Goal: Download file/media

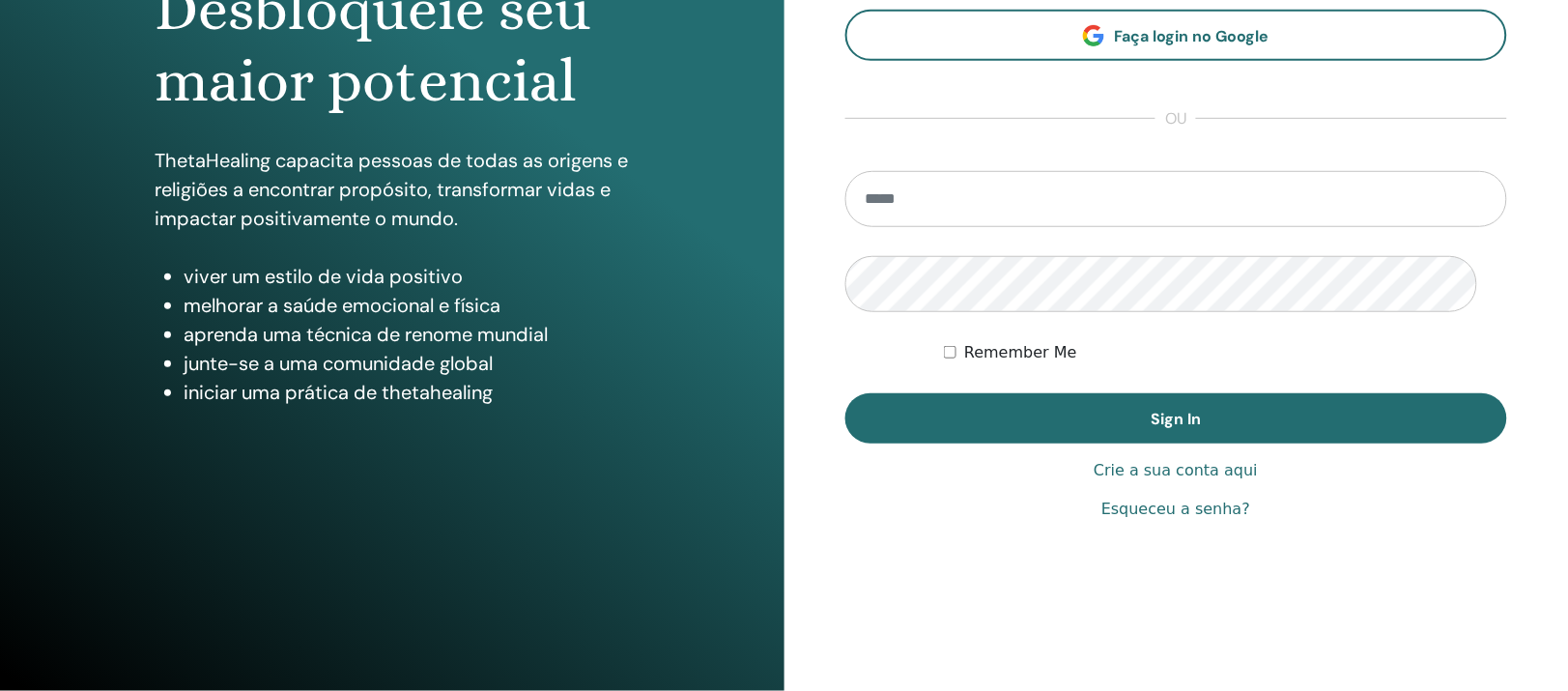
scroll to position [362, 0]
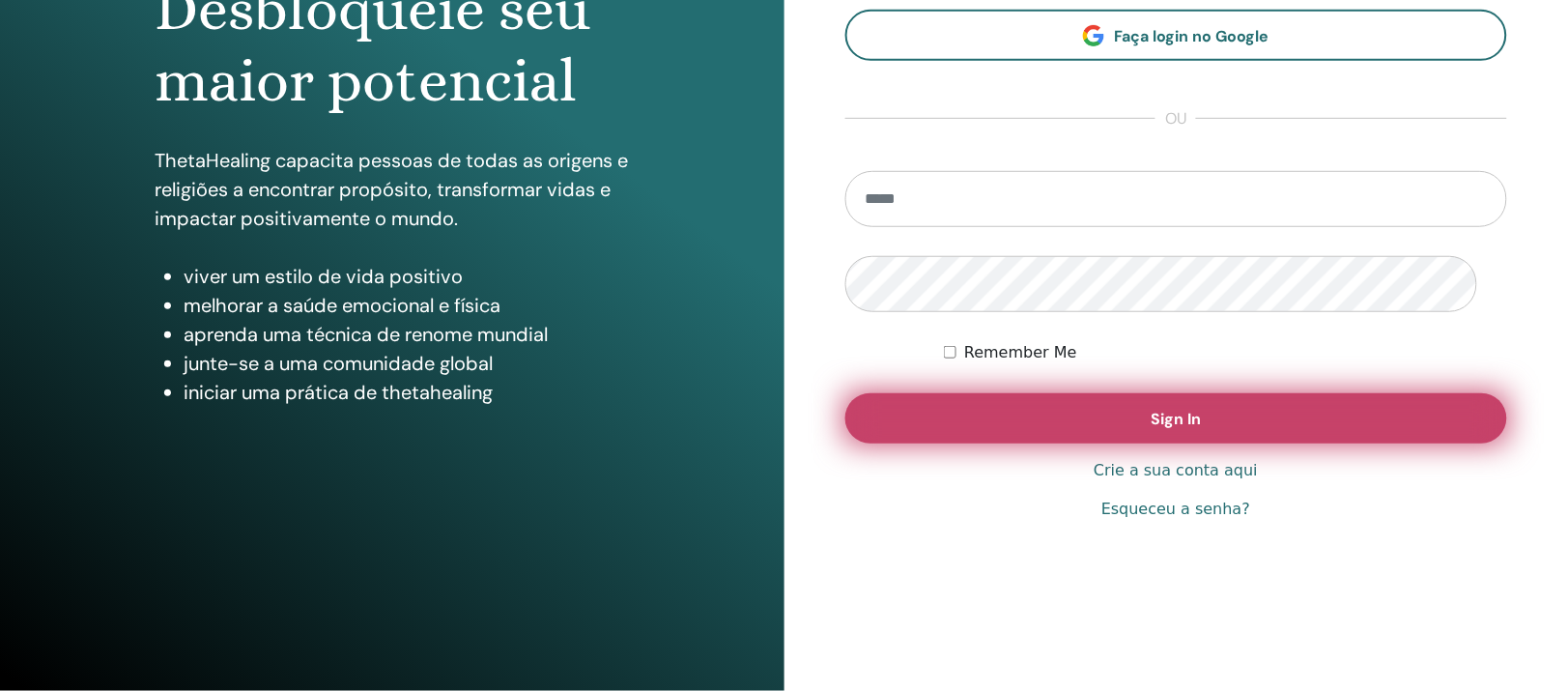
type input "**********"
click at [1197, 409] on span "Sign In" at bounding box center [1176, 419] width 50 height 20
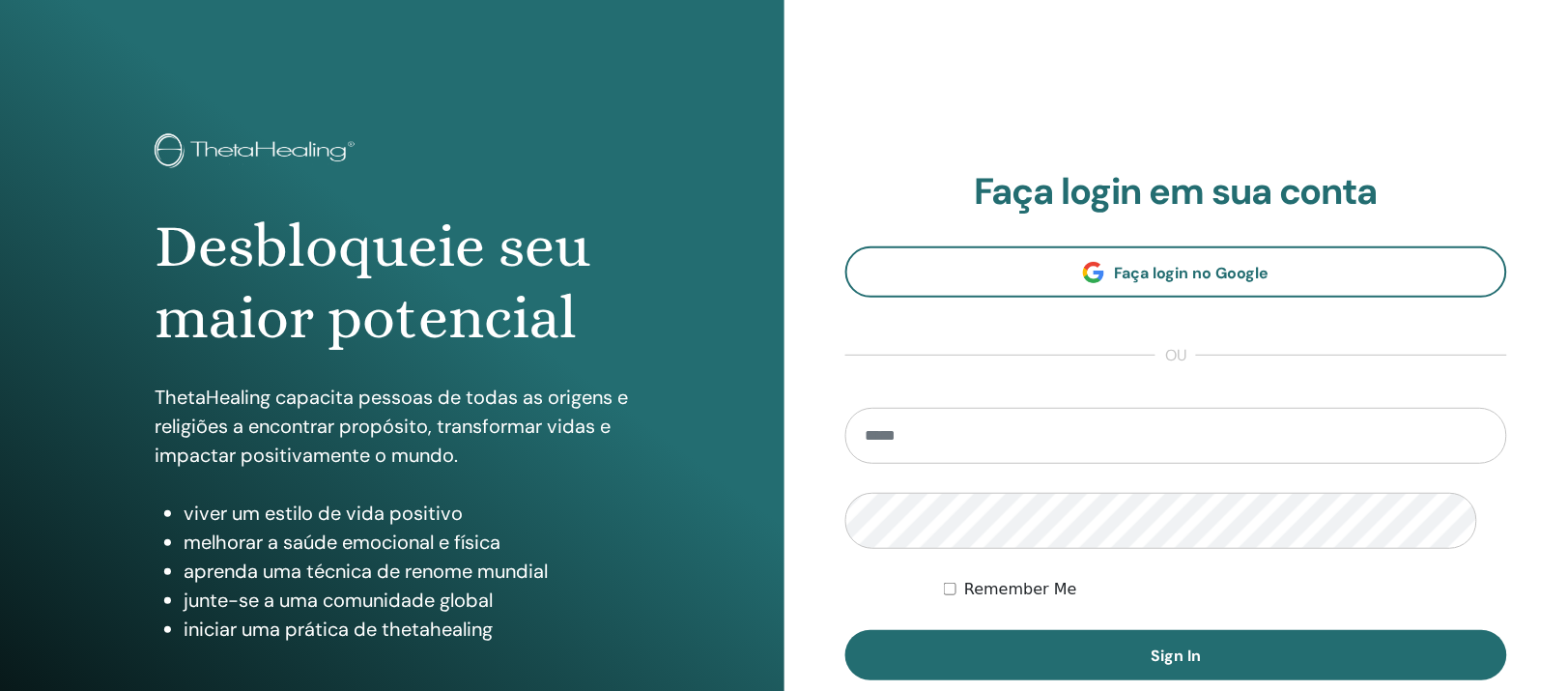
scroll to position [121, 0]
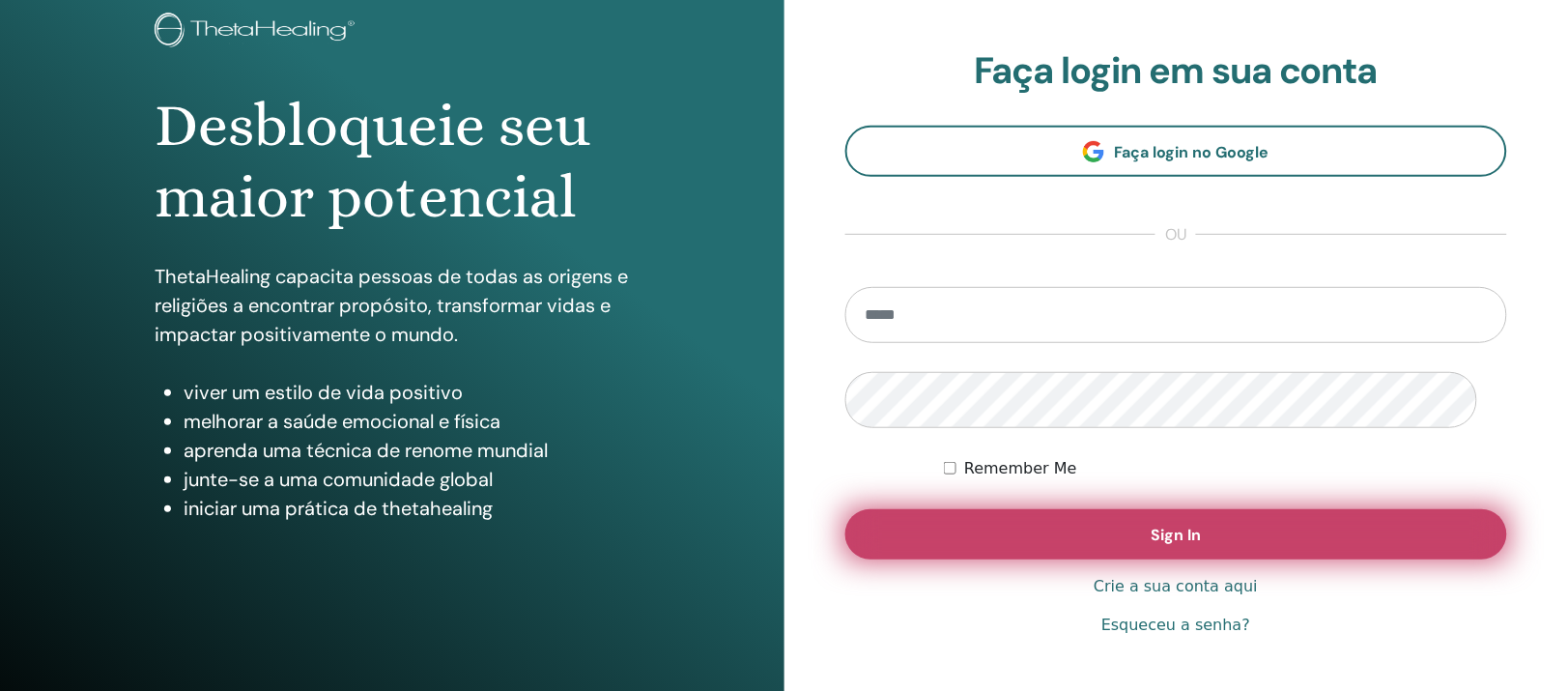
type input "**********"
click at [1061, 559] on button "Sign In" at bounding box center [1177, 535] width 662 height 50
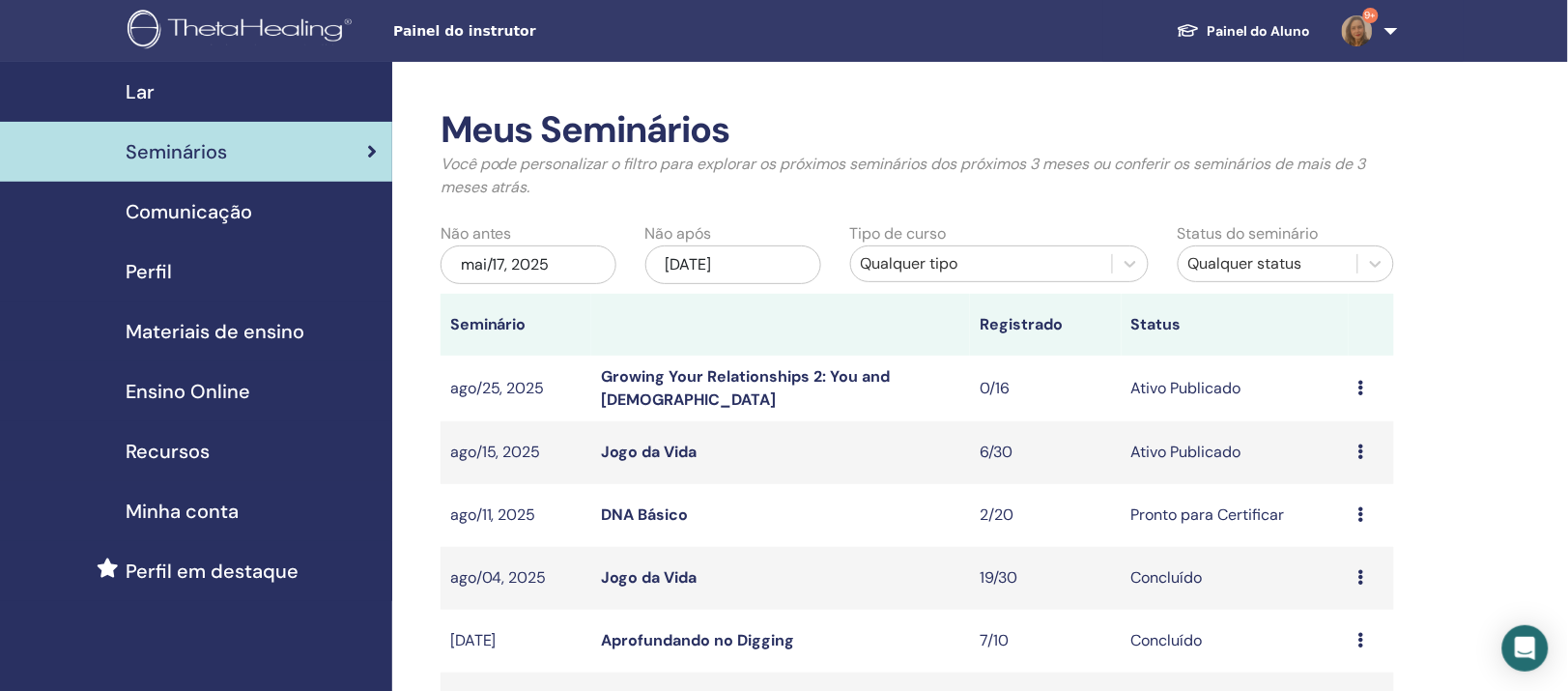
click at [656, 462] on link "Jogo da Vida" at bounding box center [648, 452] width 96 height 20
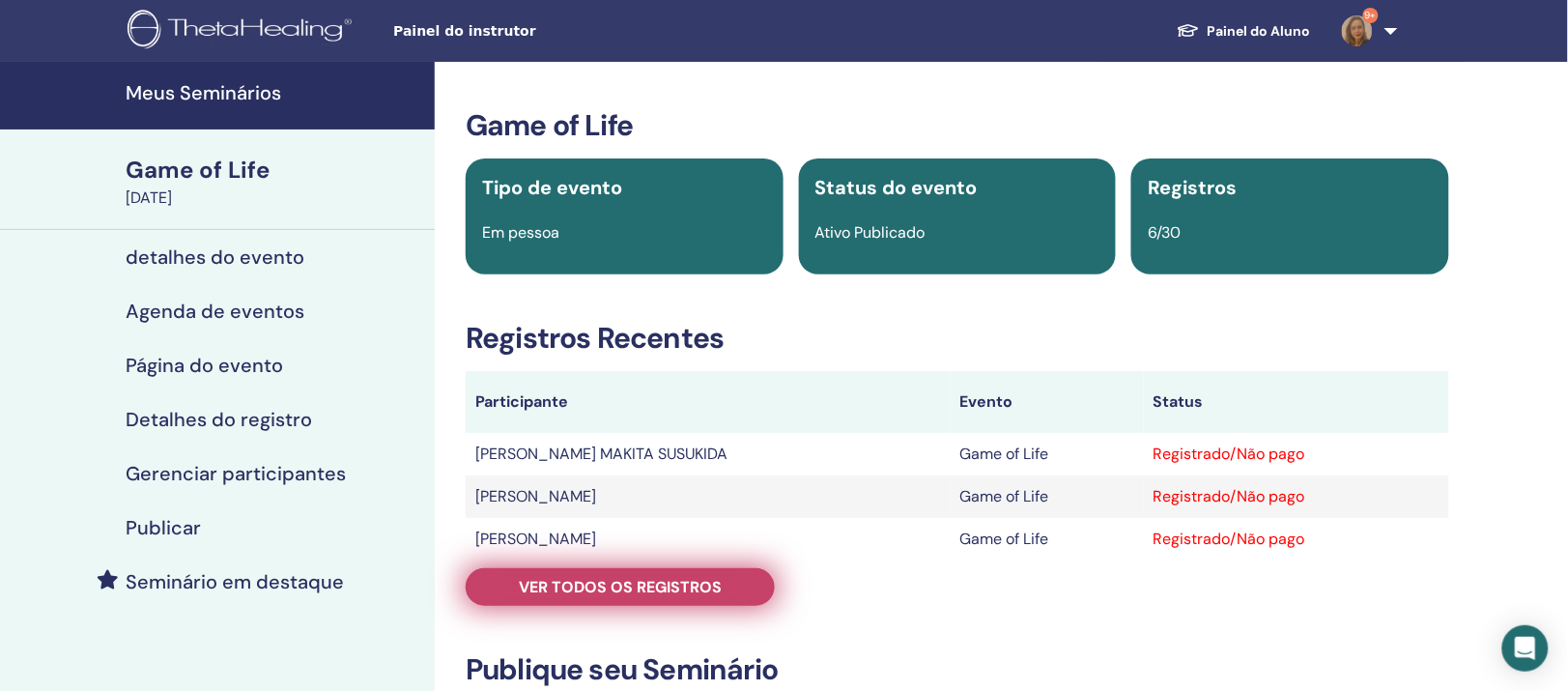
click at [691, 597] on span "Ver todos os registros" at bounding box center [620, 586] width 202 height 20
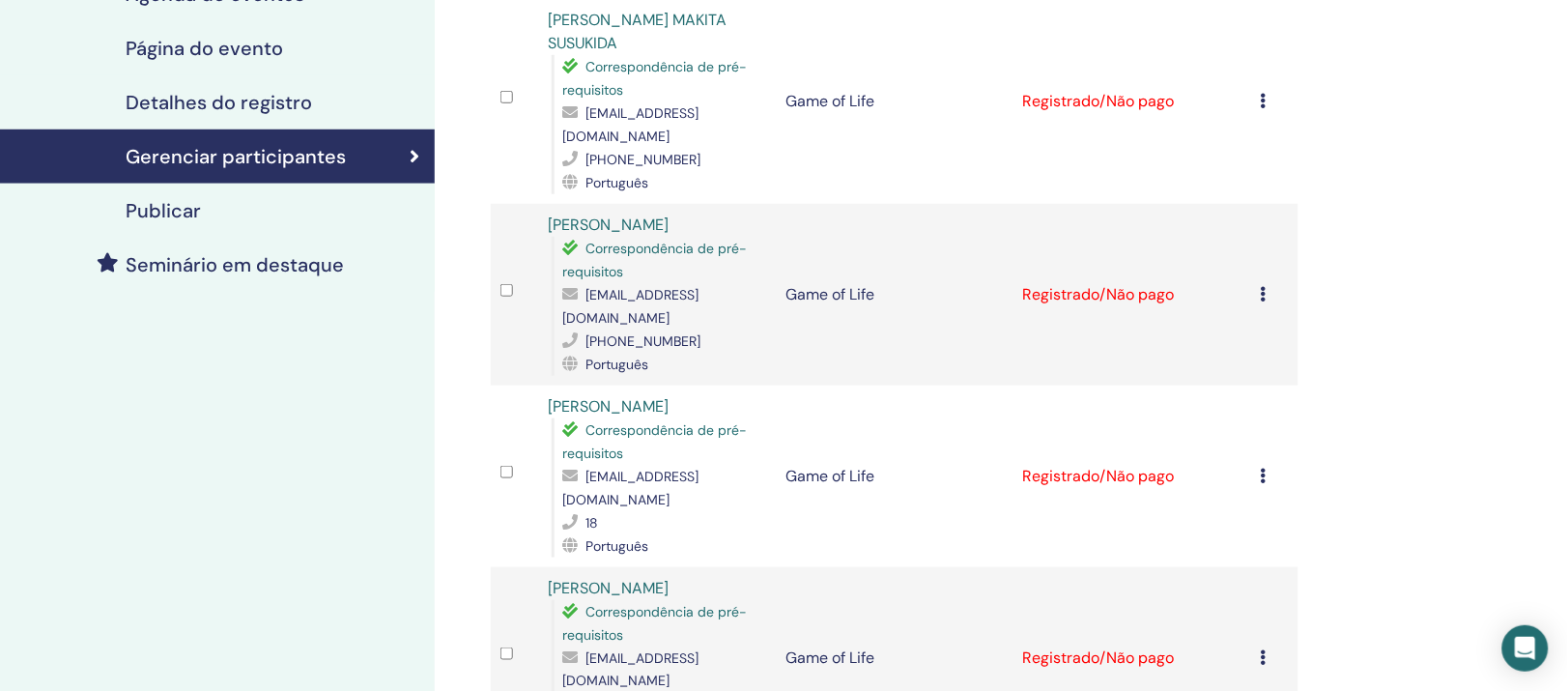
scroll to position [362, 0]
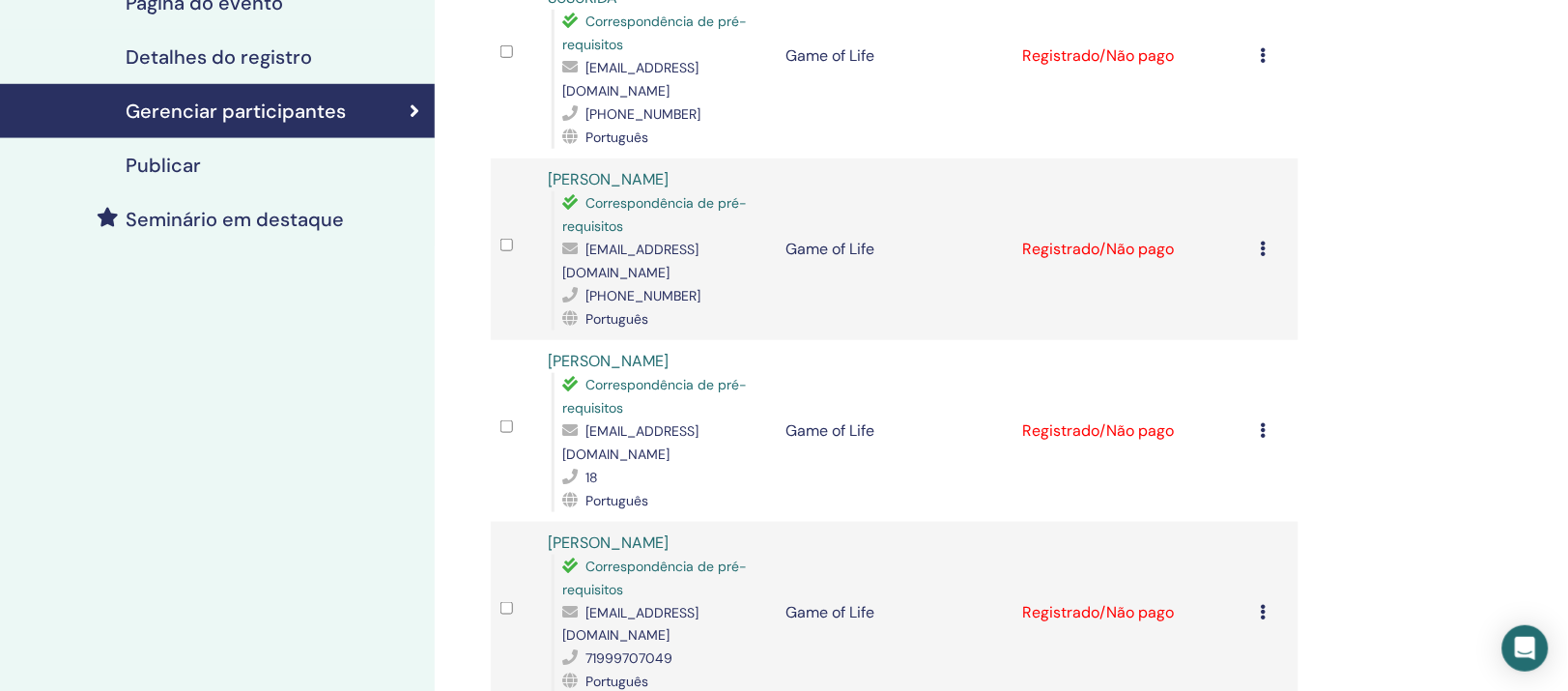
click at [1260, 435] on icon at bounding box center [1263, 430] width 6 height 16
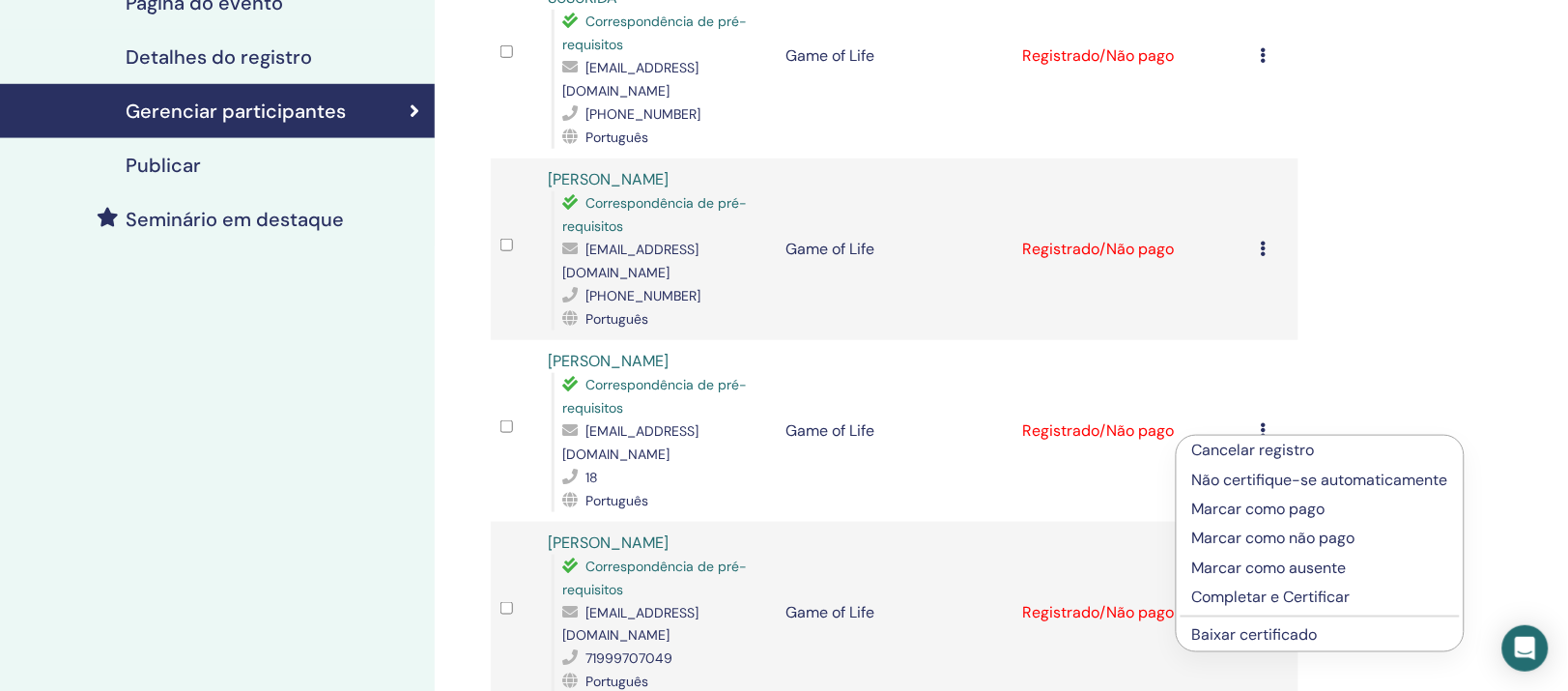
click at [1267, 580] on p "Marcar como ausente" at bounding box center [1320, 568] width 256 height 23
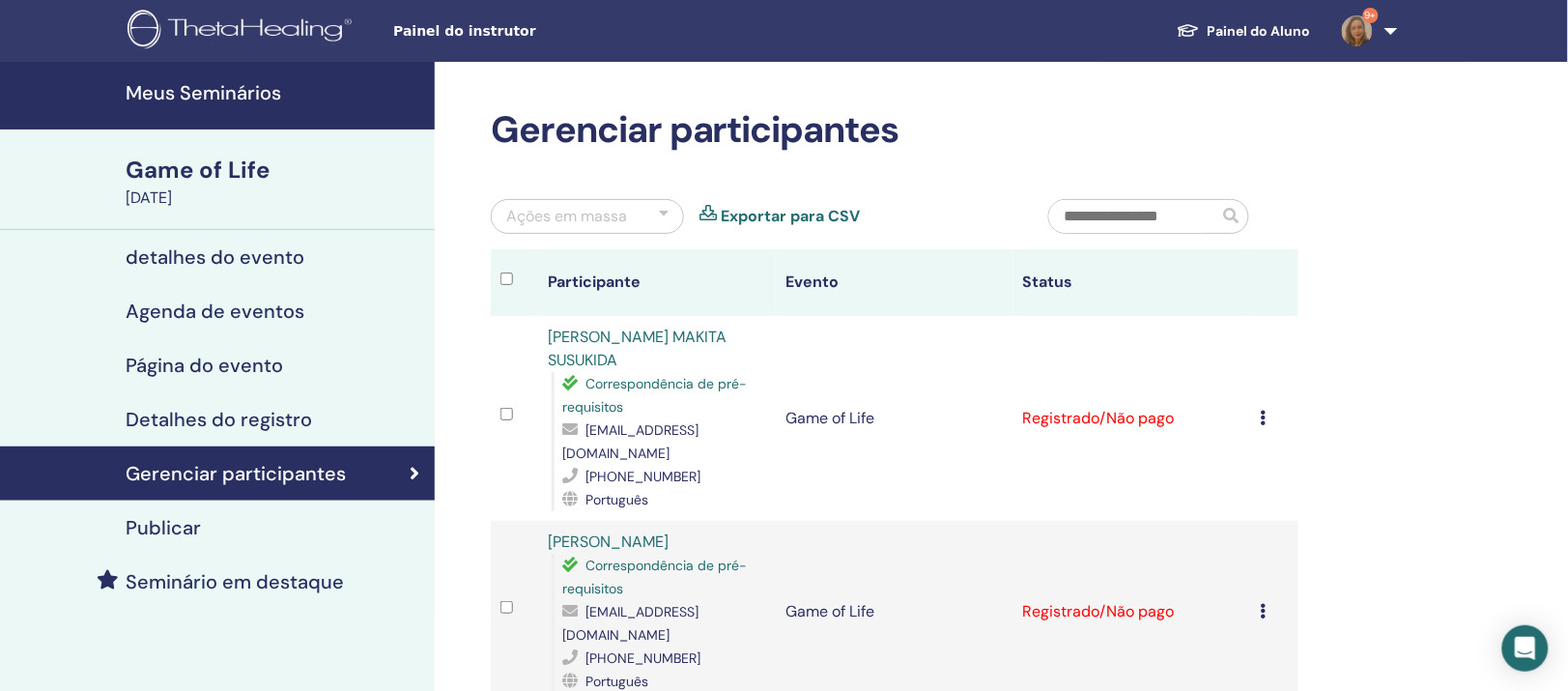
click at [229, 98] on h4 "Meus Seminários" at bounding box center [274, 93] width 297 height 23
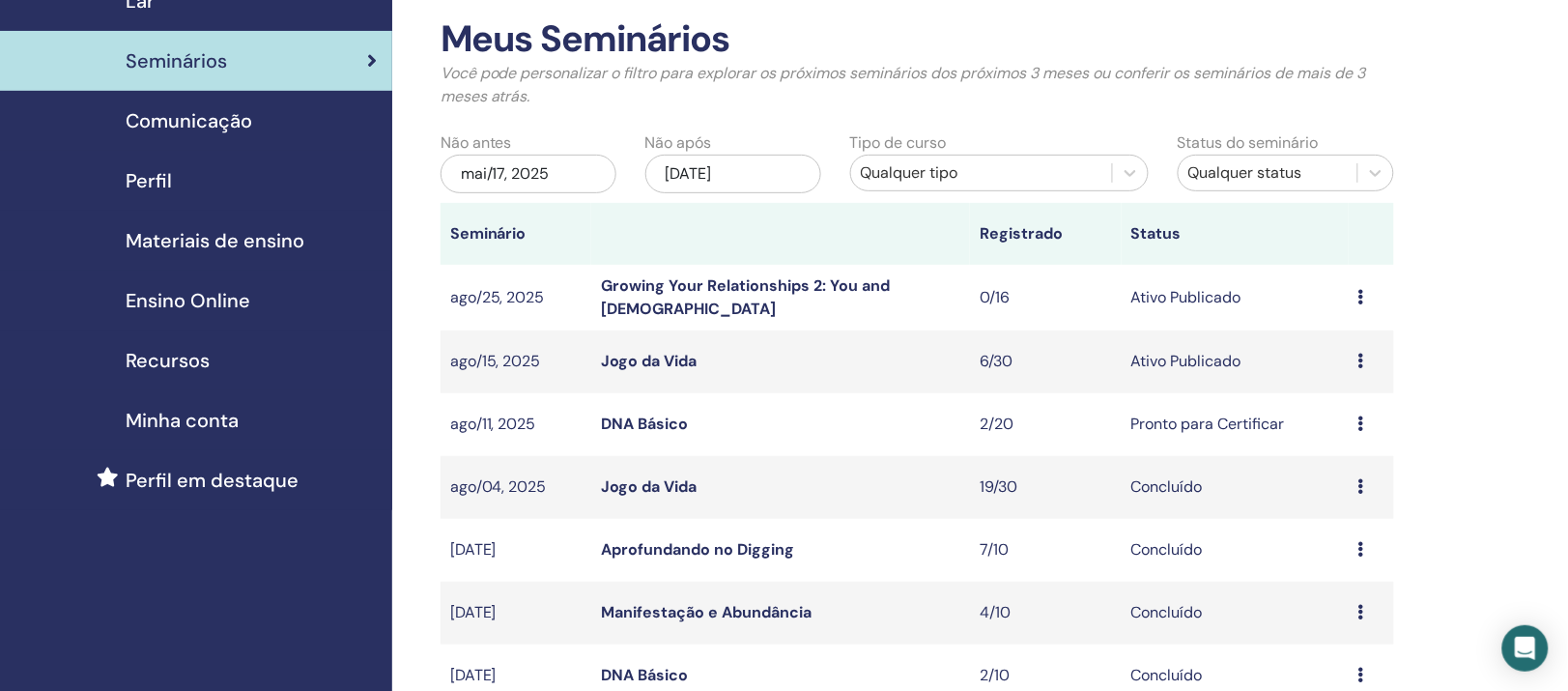
scroll to position [121, 0]
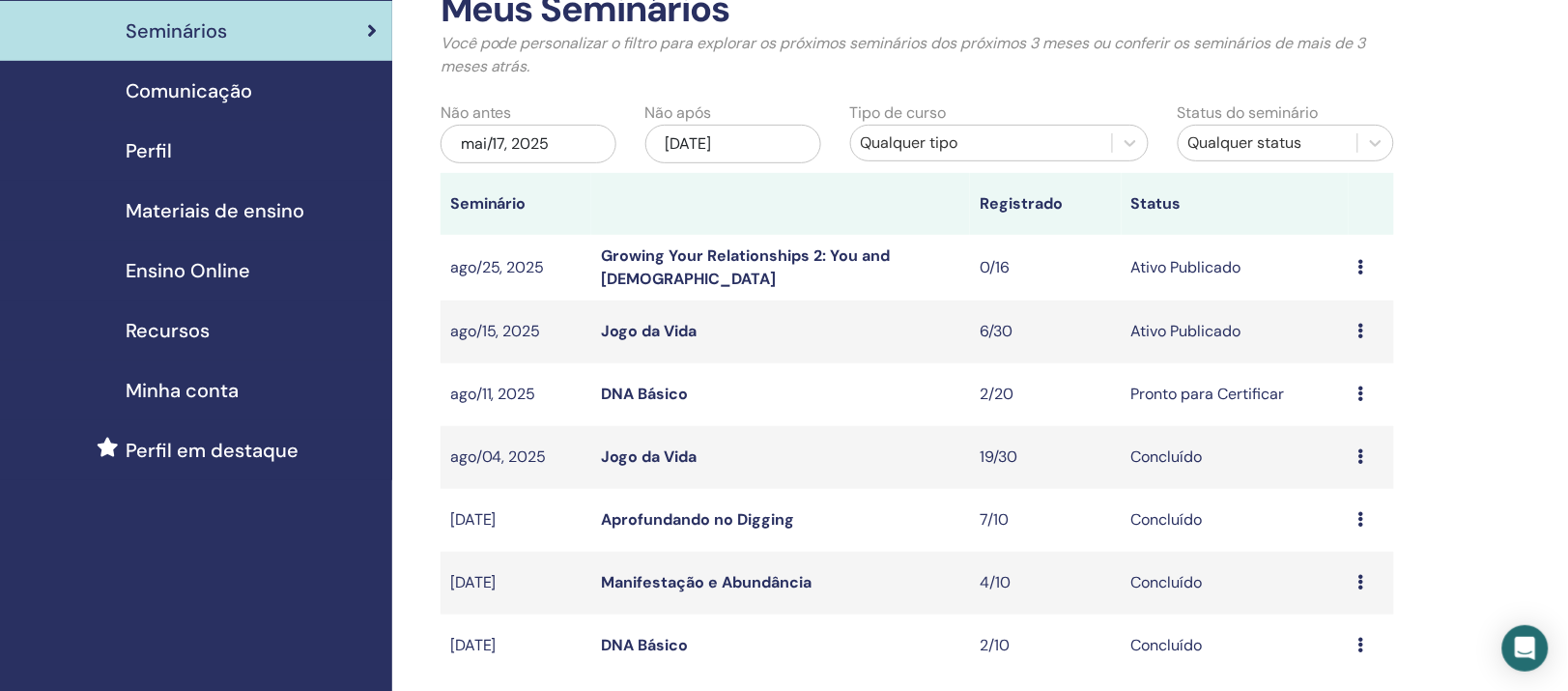
click at [679, 341] on link "Jogo da Vida" at bounding box center [648, 330] width 96 height 20
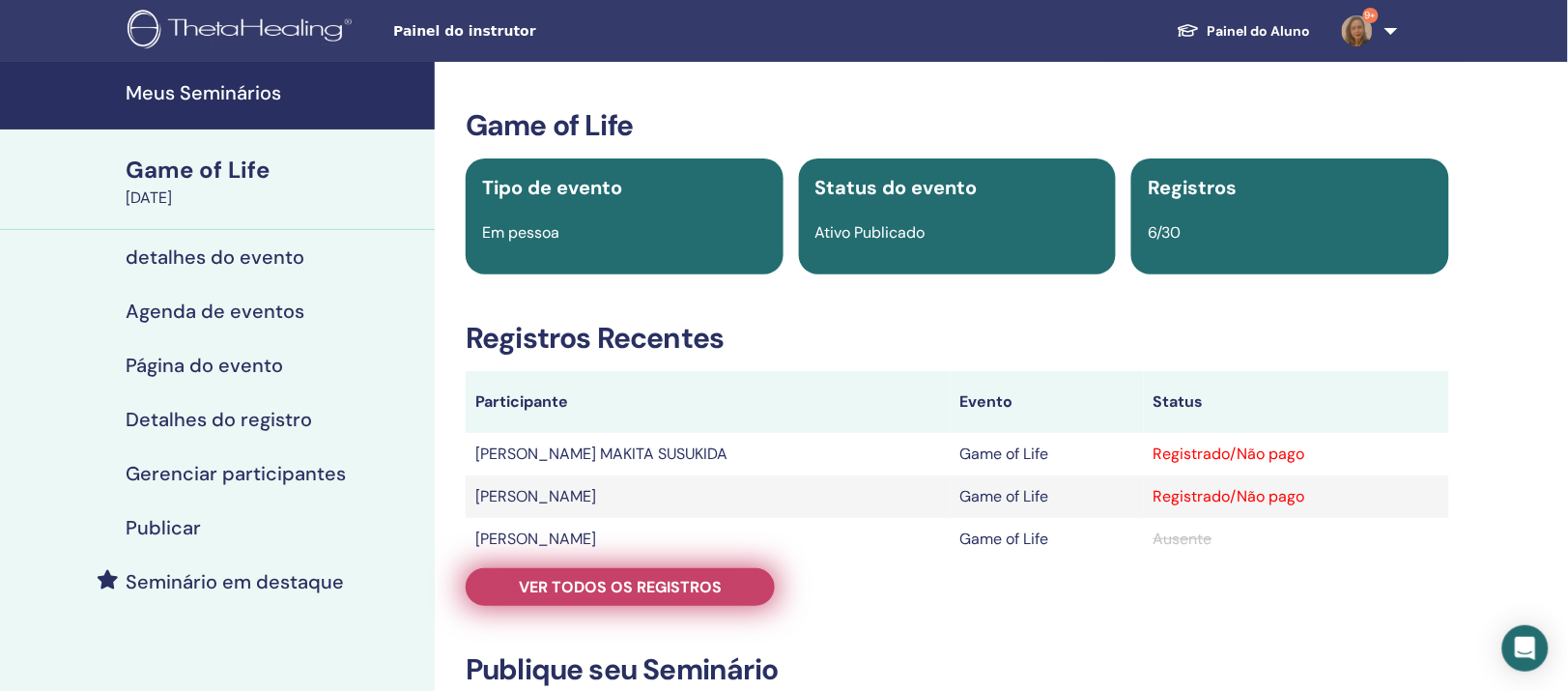
click at [519, 597] on span "Ver todos os registros" at bounding box center [620, 586] width 202 height 20
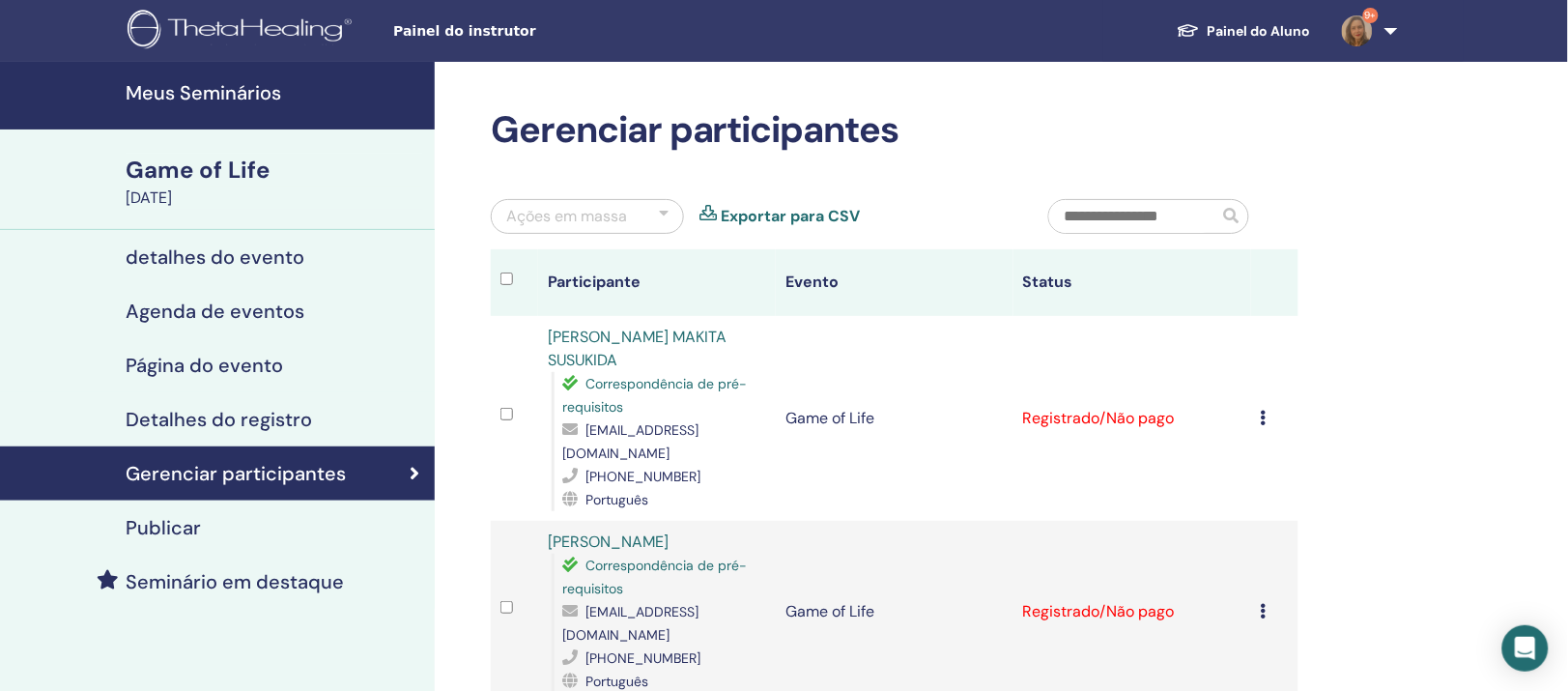
click at [1260, 425] on icon at bounding box center [1263, 418] width 6 height 16
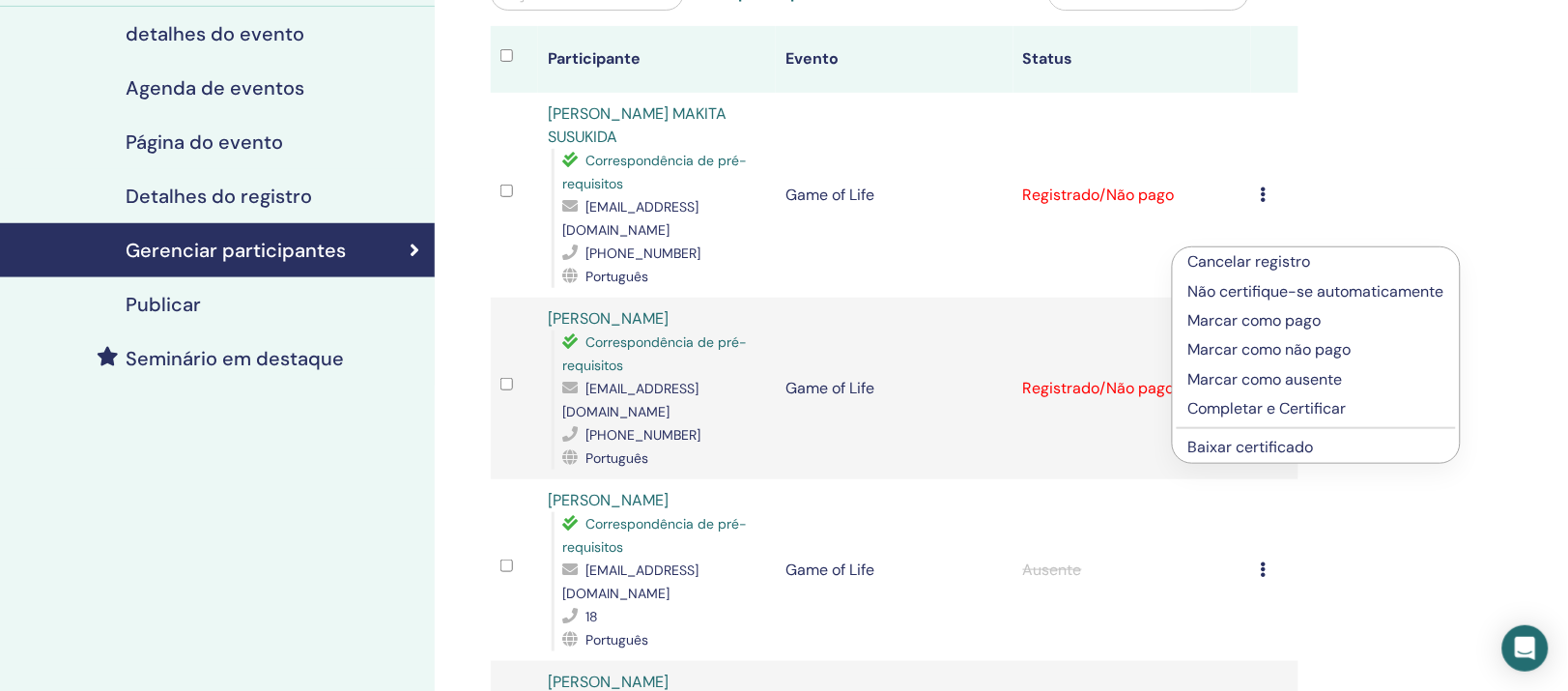
scroll to position [241, 0]
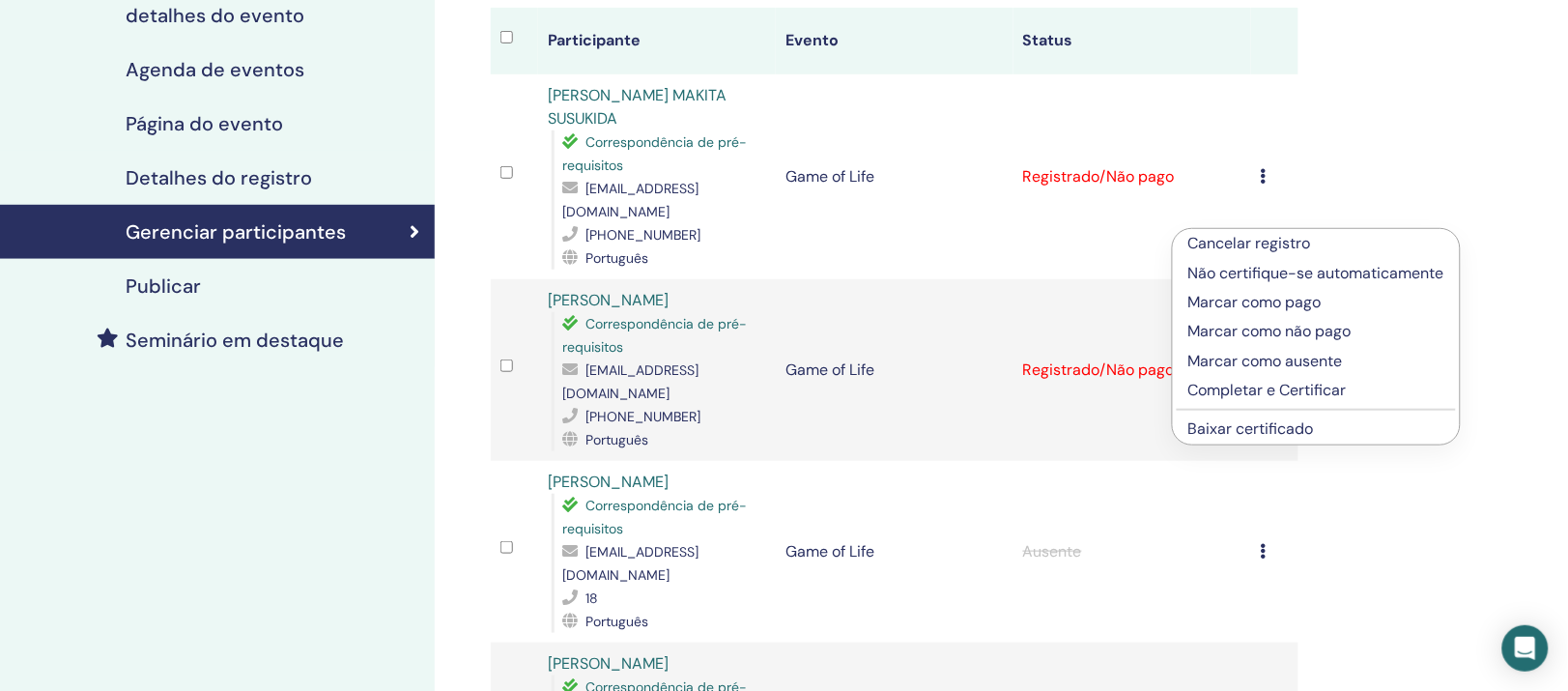
click at [1255, 439] on link "Baixar certificado" at bounding box center [1251, 428] width 126 height 20
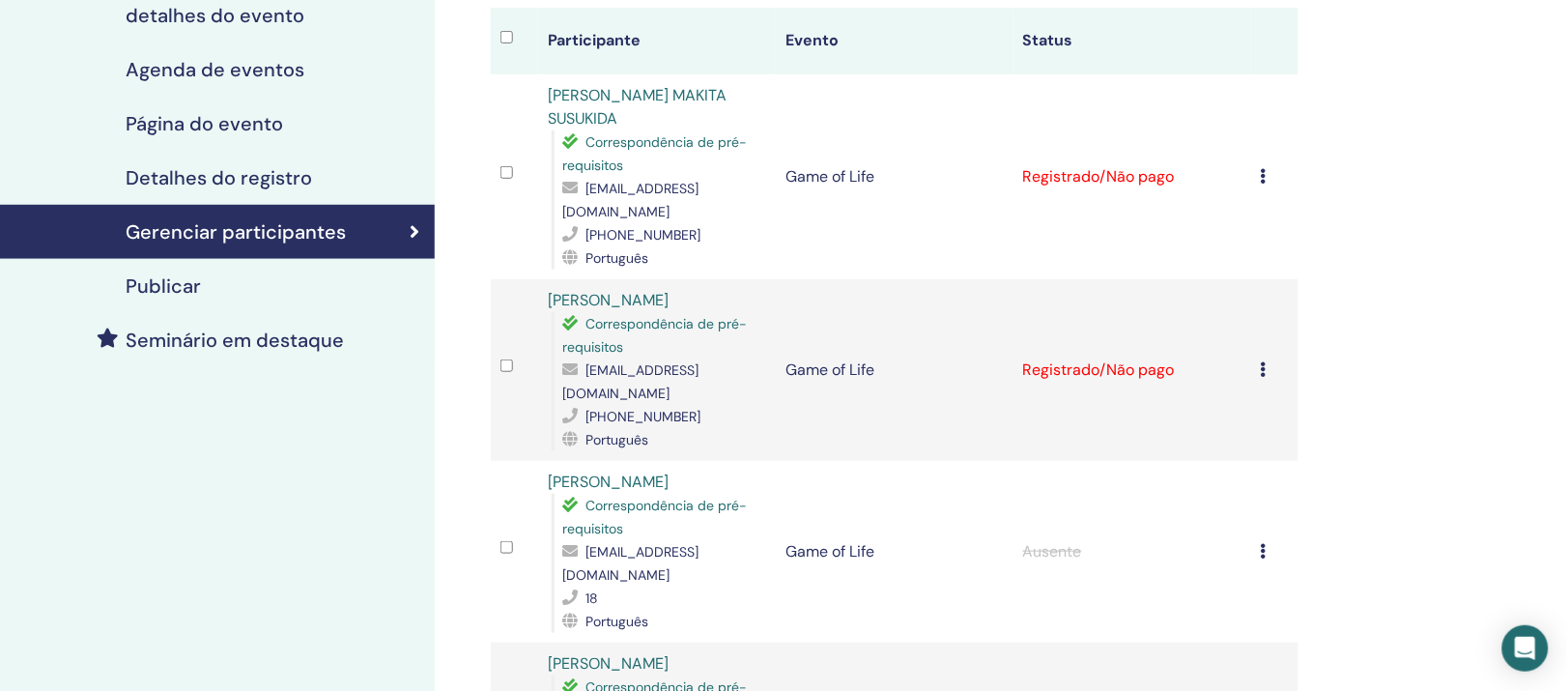
click at [1260, 183] on icon at bounding box center [1263, 176] width 6 height 16
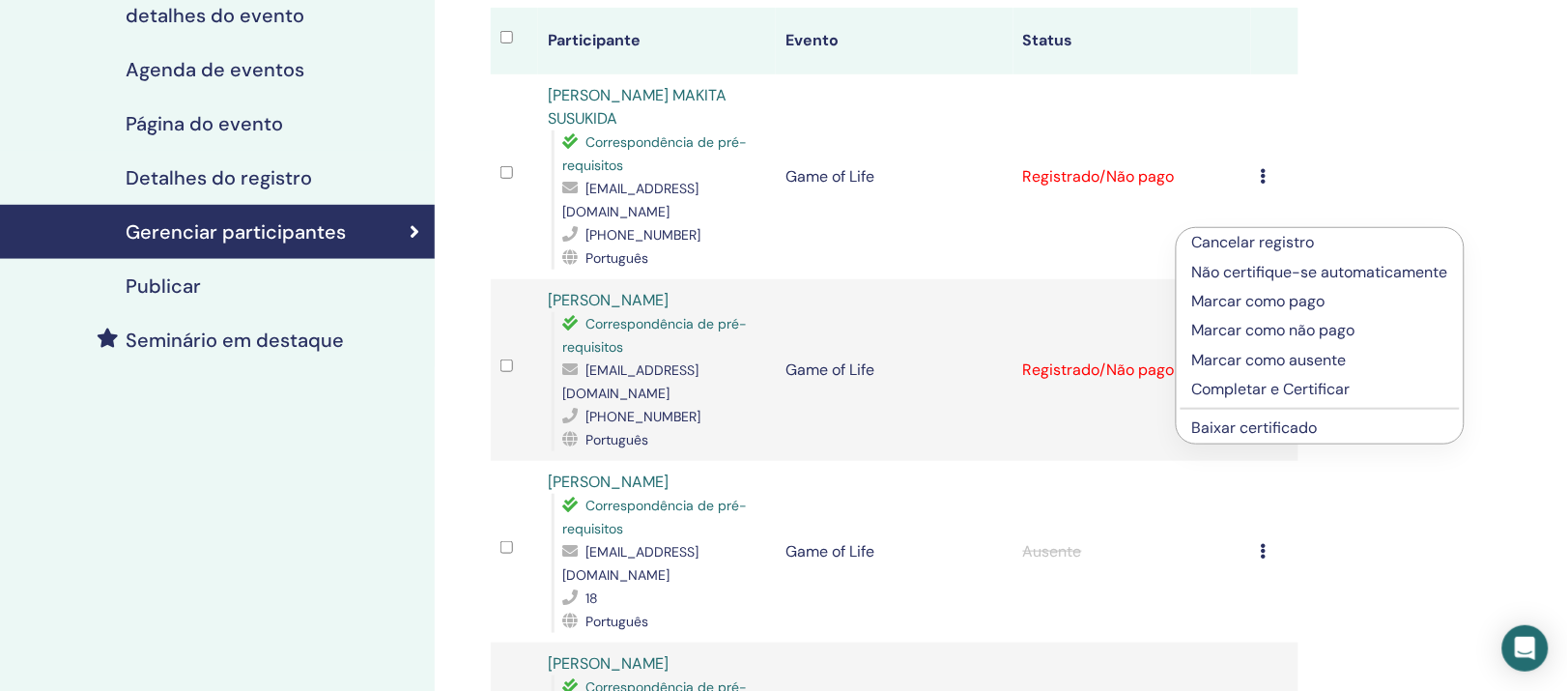
click at [1289, 438] on link "Baixar certificado" at bounding box center [1255, 427] width 126 height 20
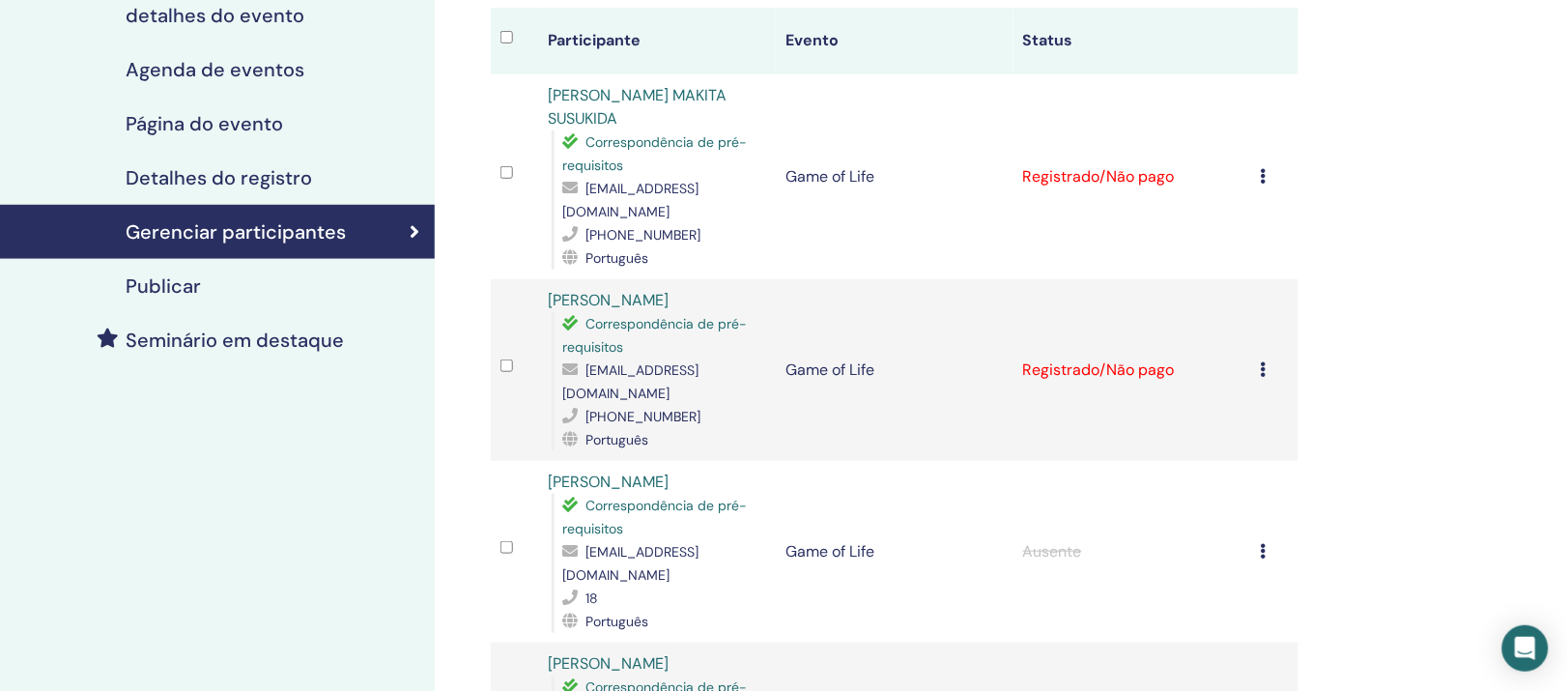
click at [1260, 377] on icon at bounding box center [1263, 369] width 6 height 16
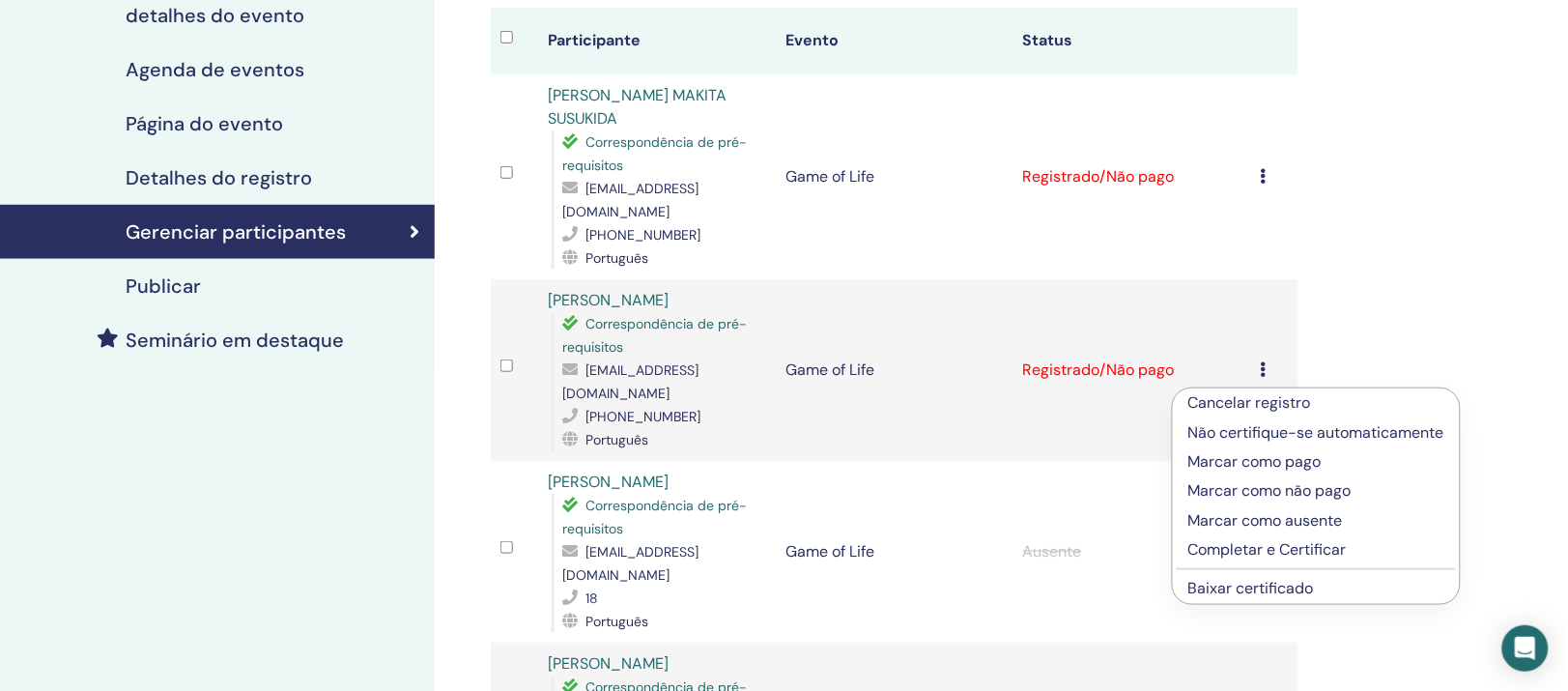
click at [1291, 598] on link "Baixar certificado" at bounding box center [1251, 587] width 126 height 20
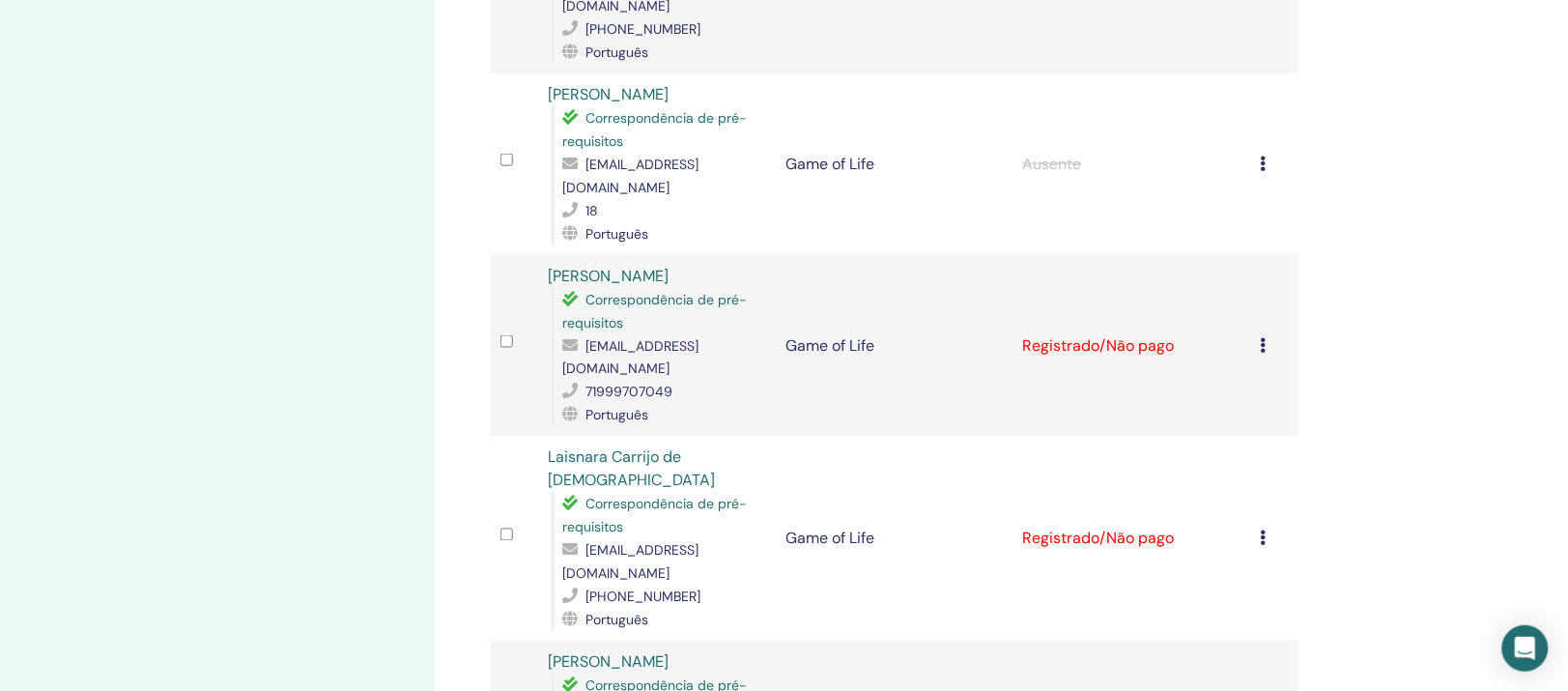
scroll to position [725, 0]
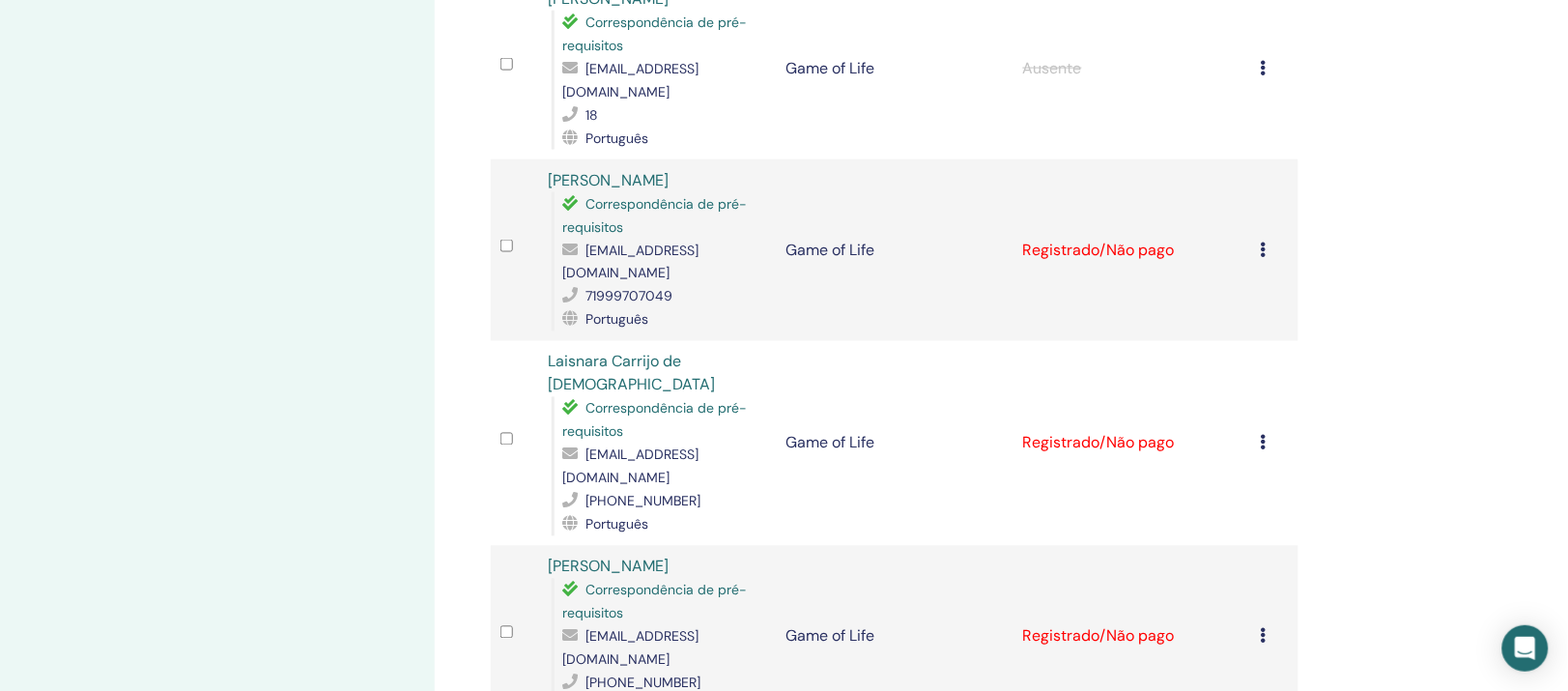
click at [1260, 247] on icon at bounding box center [1263, 249] width 6 height 16
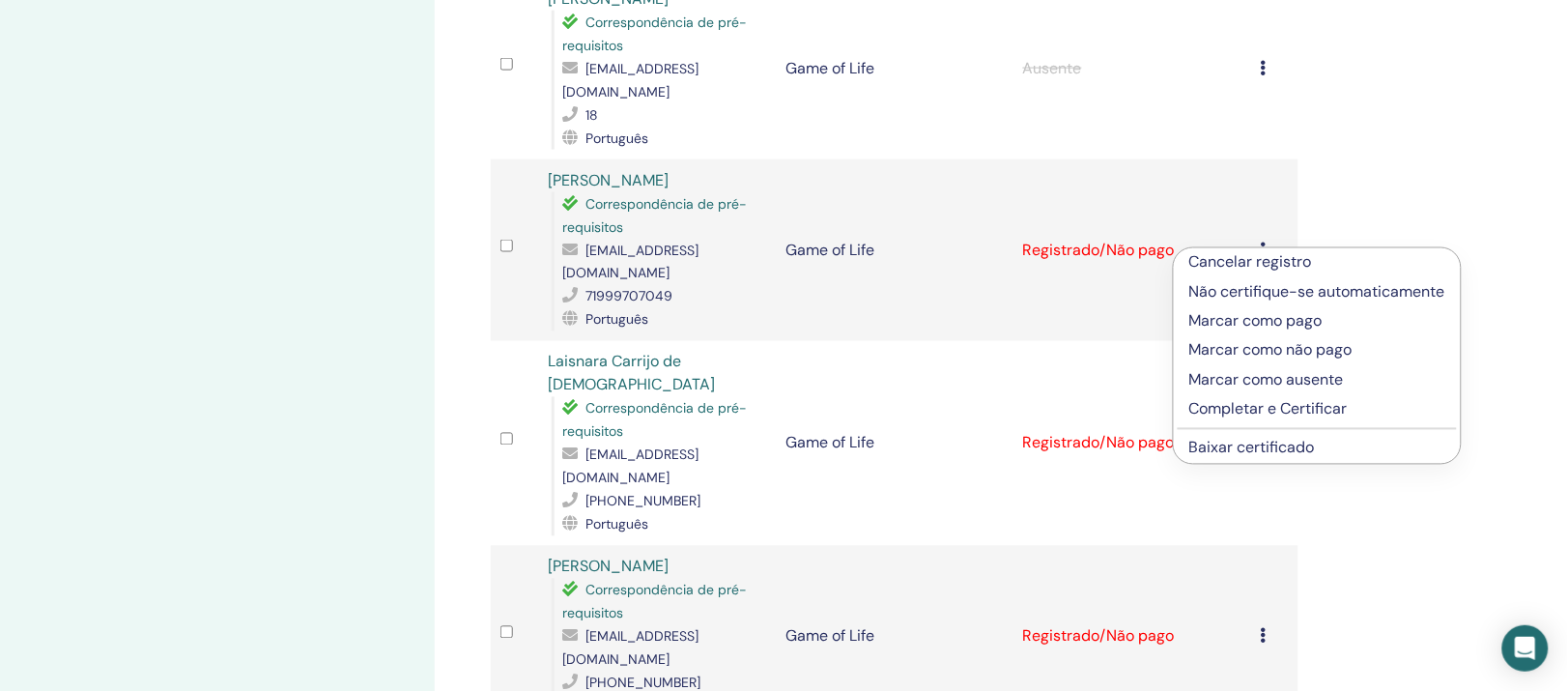
click at [1296, 458] on link "Baixar certificado" at bounding box center [1252, 448] width 126 height 20
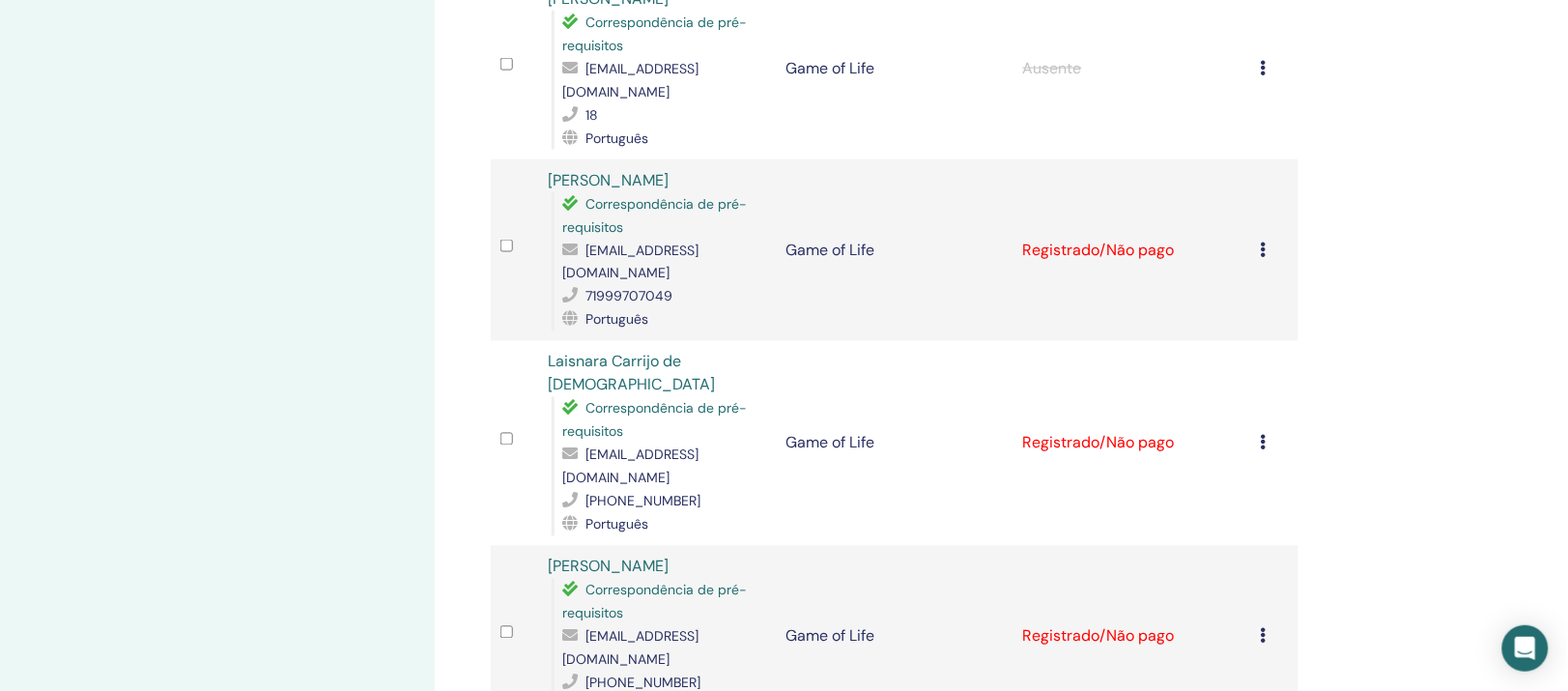
click at [1260, 435] on icon at bounding box center [1263, 443] width 6 height 16
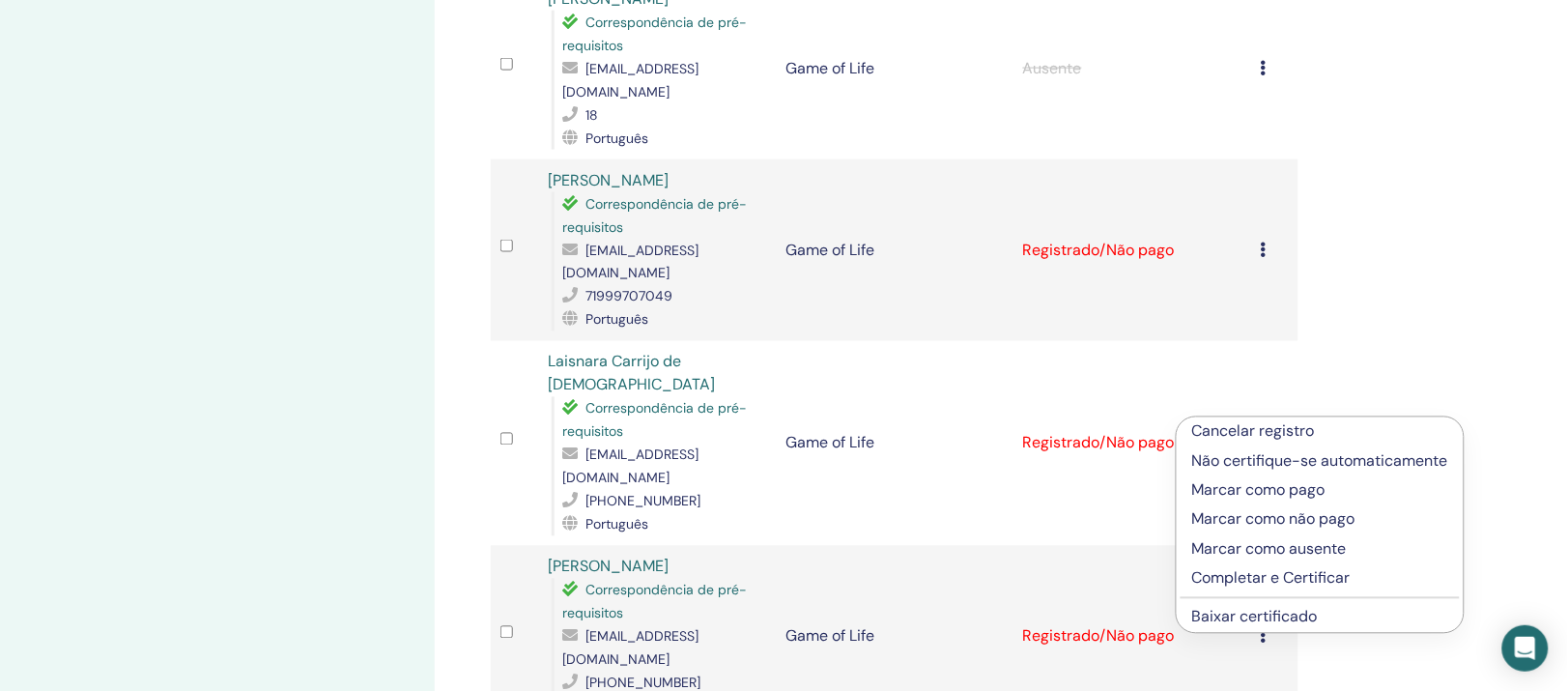
click at [1243, 627] on link "Baixar certificado" at bounding box center [1255, 616] width 126 height 20
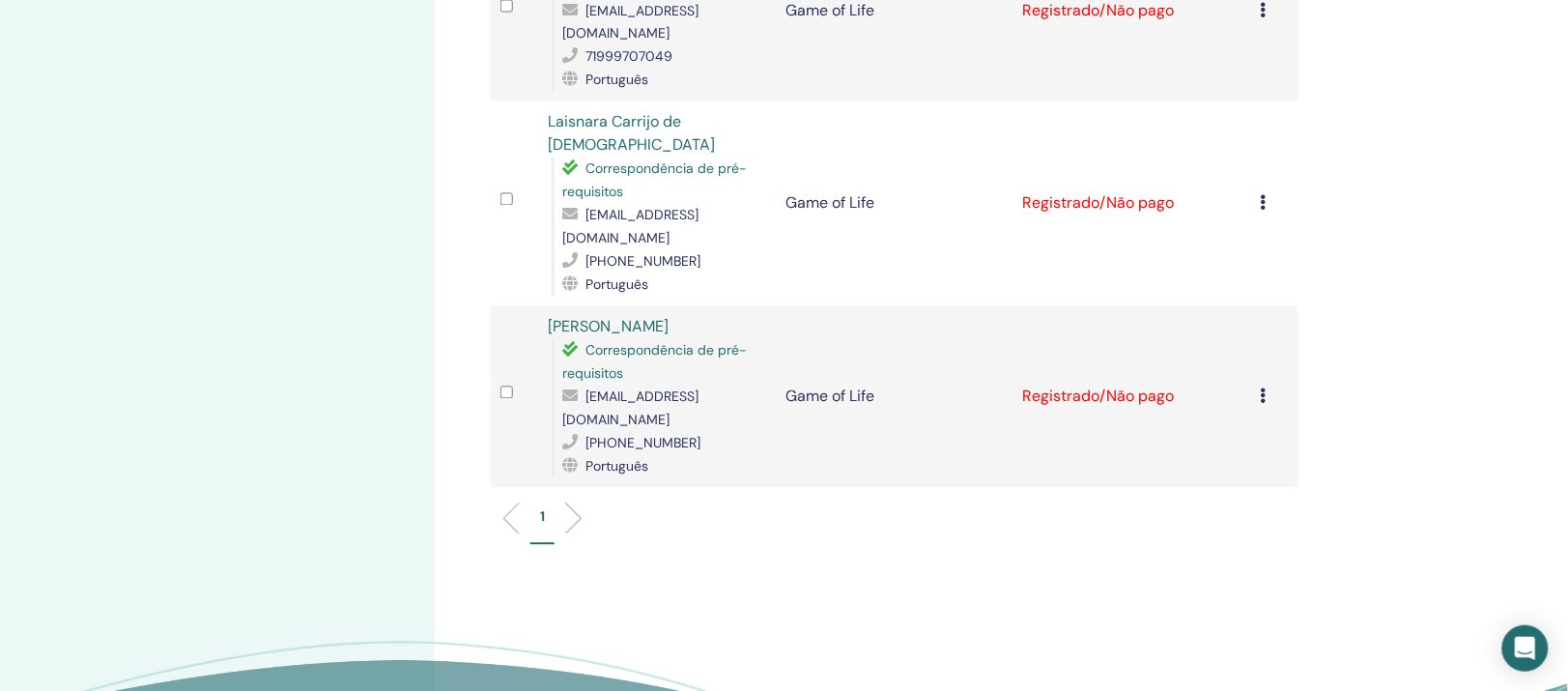
scroll to position [966, 0]
click at [1260, 387] on icon at bounding box center [1263, 394] width 6 height 16
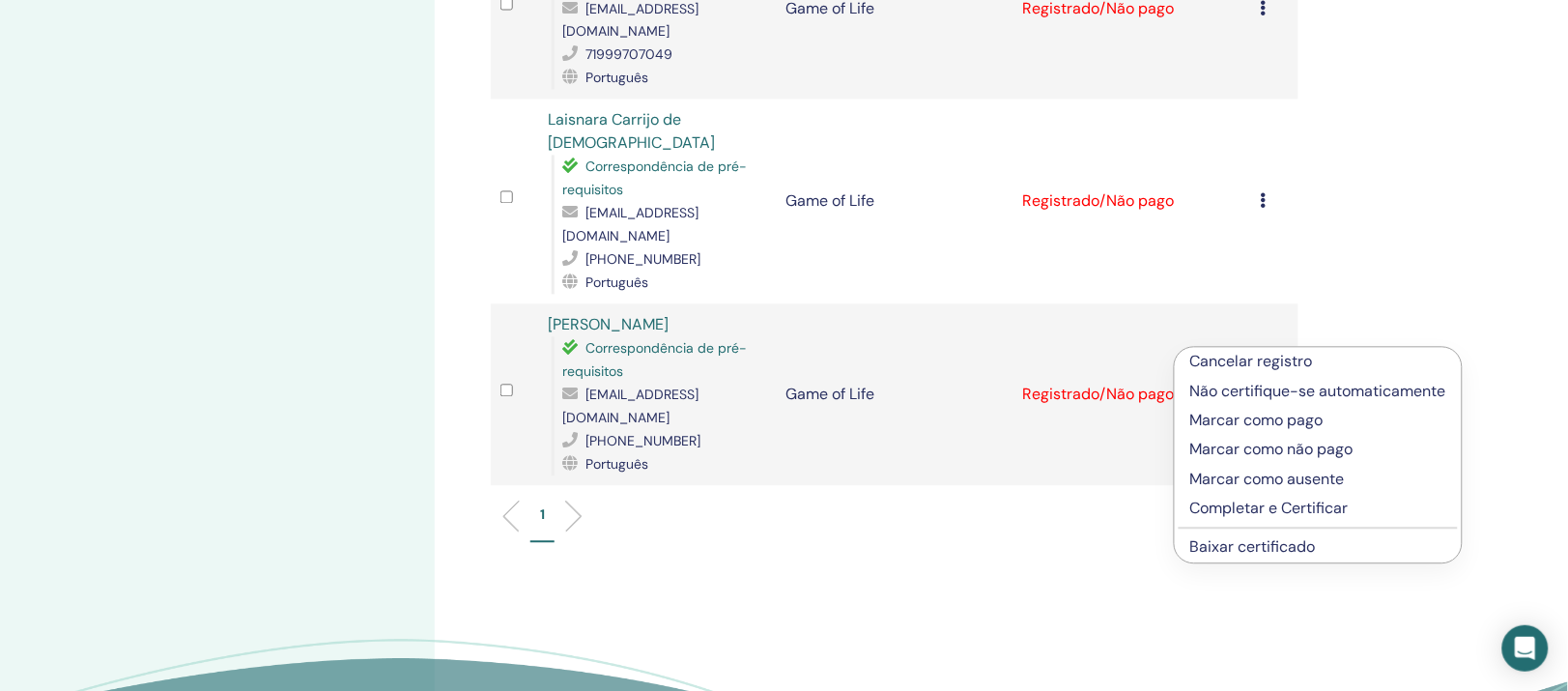
click at [1275, 557] on link "Baixar certificado" at bounding box center [1253, 547] width 126 height 20
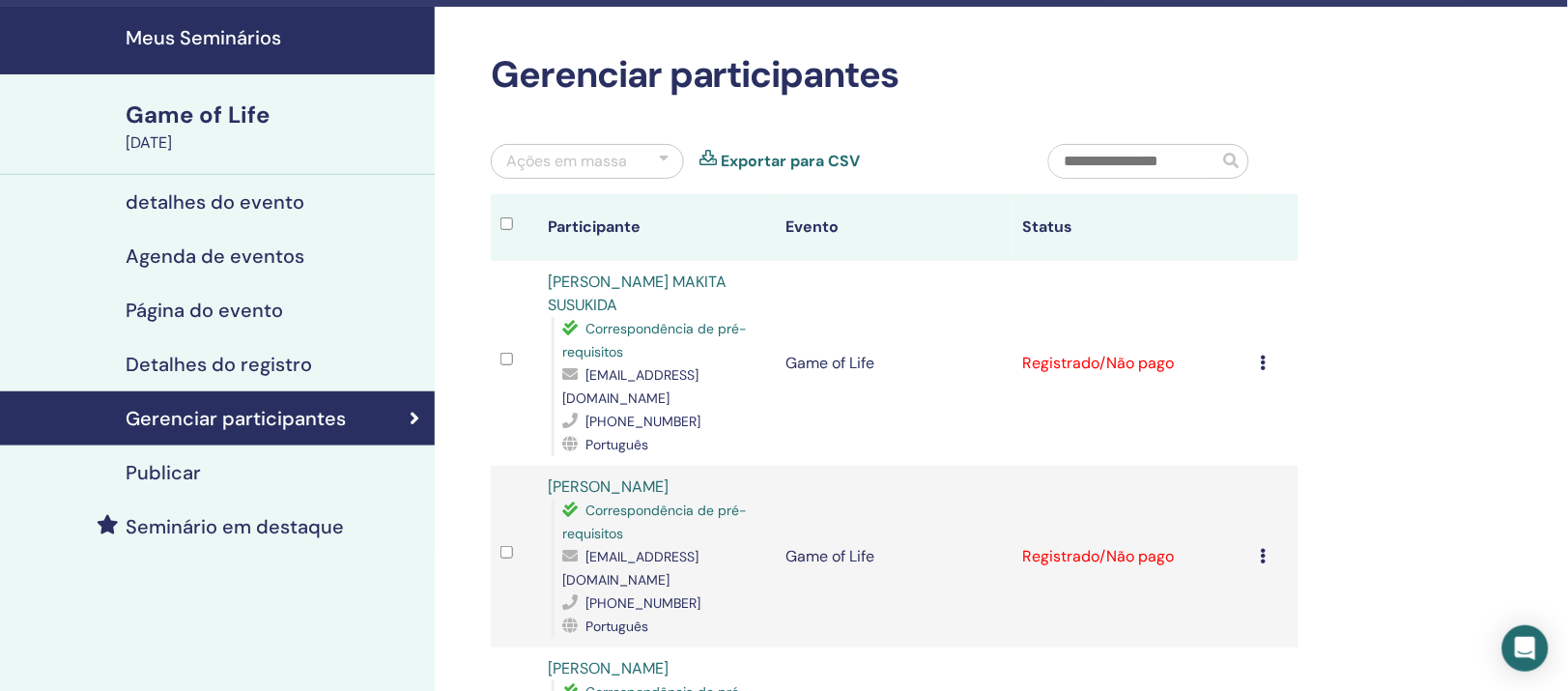
scroll to position [0, 0]
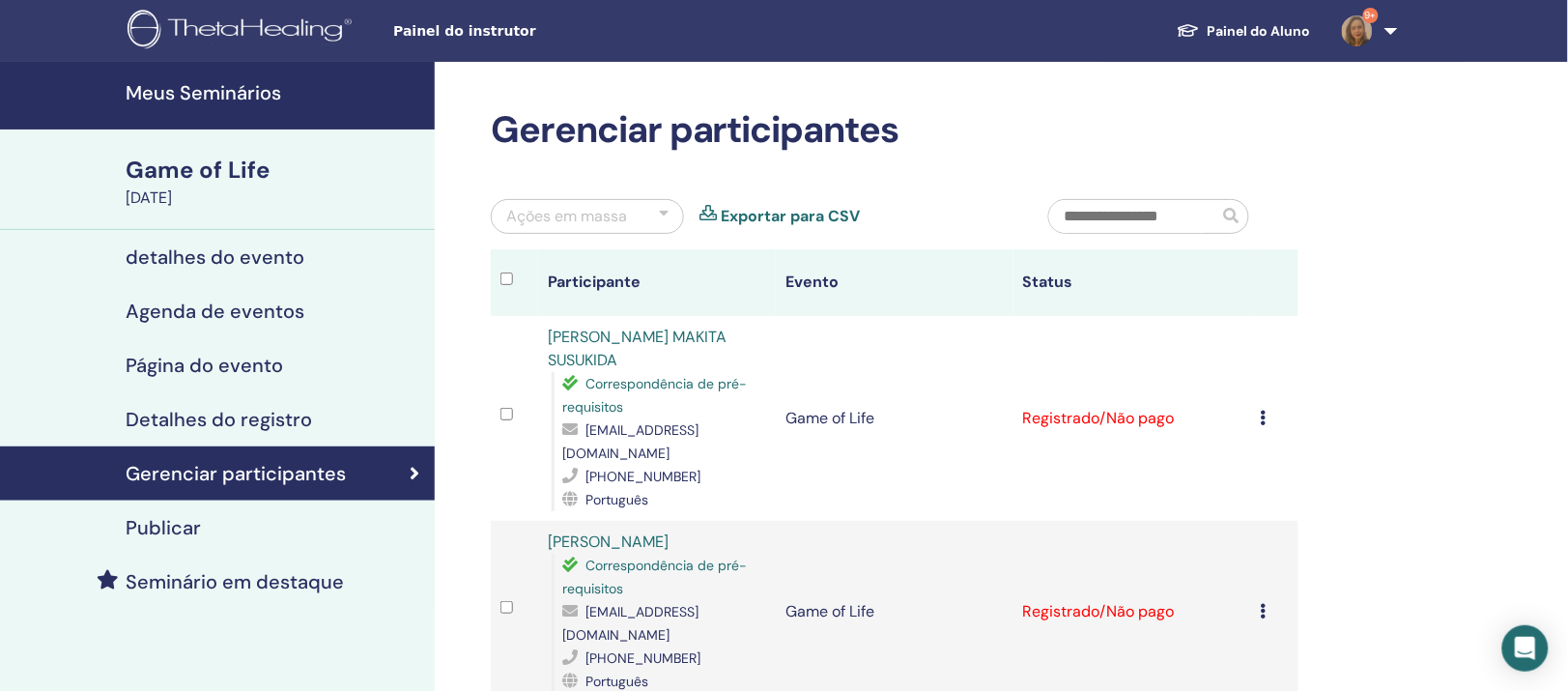
click at [201, 92] on h4 "Meus Seminários" at bounding box center [274, 93] width 297 height 23
